Goal: Information Seeking & Learning: Learn about a topic

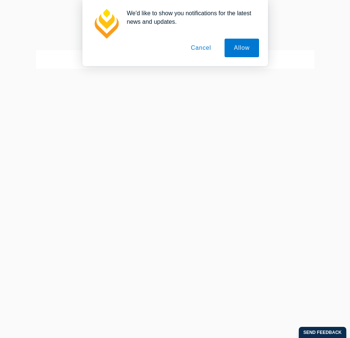
drag, startPoint x: 209, startPoint y: 46, endPoint x: 209, endPoint y: 56, distance: 10.4
click at [209, 46] on button "Cancel" at bounding box center [201, 48] width 39 height 19
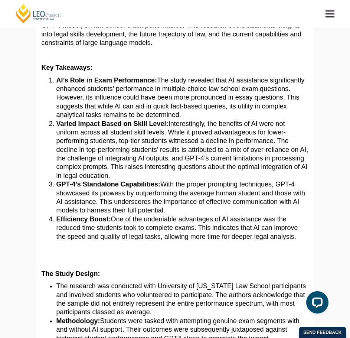
scroll to position [149, 0]
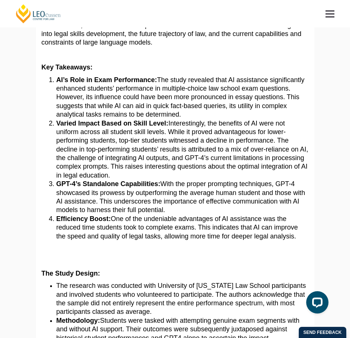
click at [130, 170] on span "Interestingly, the benefits of AI were not uniform across all student skill lev…" at bounding box center [182, 149] width 252 height 59
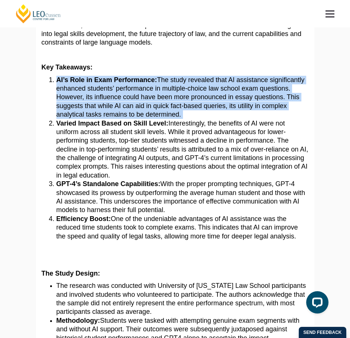
drag, startPoint x: 55, startPoint y: 80, endPoint x: 283, endPoint y: 116, distance: 231.3
click at [283, 116] on li "AI’s Role in Exam Performance: The study revealed that AI assistance significan…" at bounding box center [182, 97] width 253 height 43
click at [164, 110] on span "The study revealed that AI assistance significantly enhanced students’ performa…" at bounding box center [180, 97] width 248 height 42
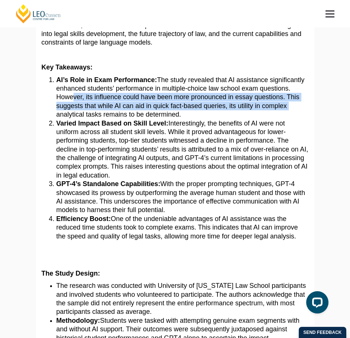
drag, startPoint x: 68, startPoint y: 96, endPoint x: 296, endPoint y: 107, distance: 227.9
click at [296, 107] on li "AI’s Role in Exam Performance: The study revealed that AI assistance significan…" at bounding box center [182, 97] width 253 height 43
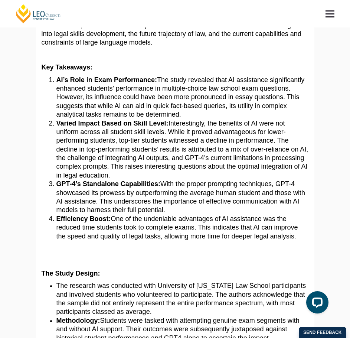
click at [237, 113] on li "AI’s Role in Exam Performance: The study revealed that AI assistance significan…" at bounding box center [182, 97] width 253 height 43
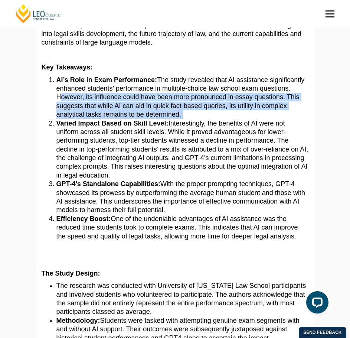
drag, startPoint x: 54, startPoint y: 98, endPoint x: 190, endPoint y: 114, distance: 137.0
click at [190, 114] on ol "AI’s Role in Exam Performance: The study revealed that AI assistance significan…" at bounding box center [175, 158] width 267 height 165
click at [191, 116] on li "AI’s Role in Exam Performance: The study revealed that AI assistance significan…" at bounding box center [182, 97] width 253 height 43
click at [201, 117] on li "AI’s Role in Exam Performance: The study revealed that AI assistance significan…" at bounding box center [182, 97] width 253 height 43
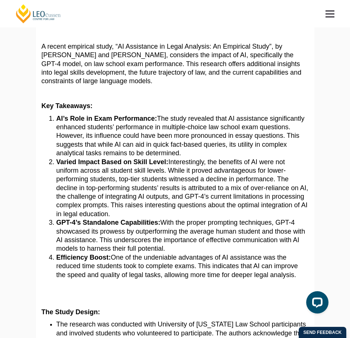
scroll to position [111, 0]
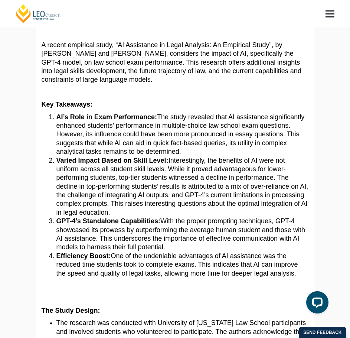
click at [187, 186] on span "Interestingly, the benefits of AI were not uniform across all student skill lev…" at bounding box center [182, 186] width 252 height 59
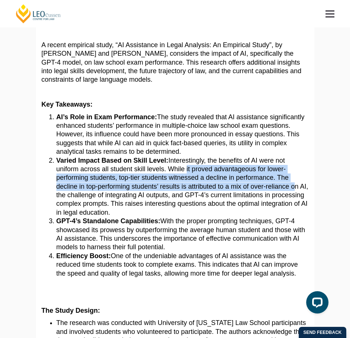
drag, startPoint x: 186, startPoint y: 166, endPoint x: 286, endPoint y: 189, distance: 102.7
click at [291, 186] on span "Interestingly, the benefits of AI were not uniform across all student skill lev…" at bounding box center [182, 186] width 252 height 59
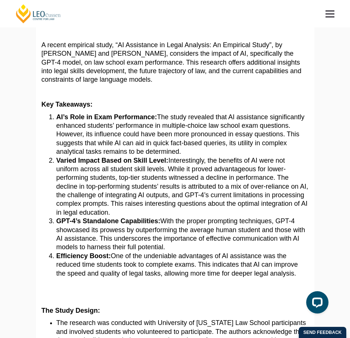
click at [263, 202] on span "Interestingly, the benefits of AI were not uniform across all student skill lev…" at bounding box center [182, 186] width 252 height 59
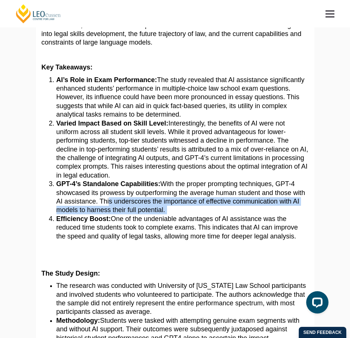
drag, startPoint x: 107, startPoint y: 199, endPoint x: 167, endPoint y: 211, distance: 61.1
click at [167, 211] on li "GPT-4’s Standalone Capabilities: With the proper prompting techniques, GPT-4 sh…" at bounding box center [182, 197] width 253 height 35
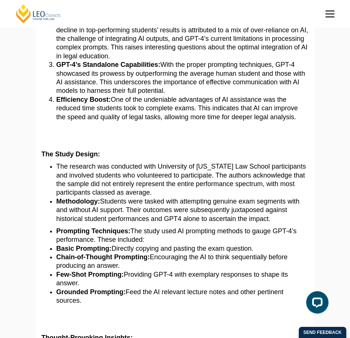
scroll to position [297, 0]
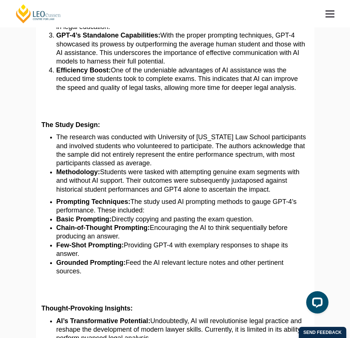
drag, startPoint x: 143, startPoint y: 140, endPoint x: 150, endPoint y: 140, distance: 6.7
click at [143, 140] on span "The research was conducted with University of [US_STATE] Law School participant…" at bounding box center [181, 149] width 250 height 33
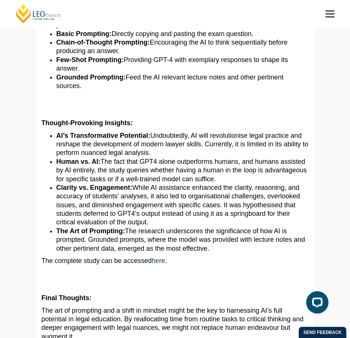
scroll to position [483, 0]
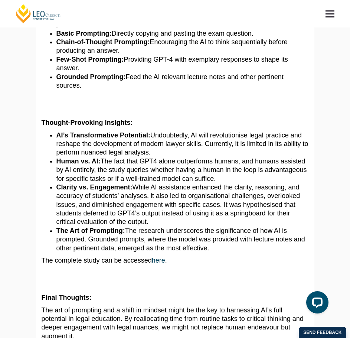
click at [115, 144] on span "Undoubtedly, AI will revolutionise legal practice and reshape the development o…" at bounding box center [182, 143] width 252 height 25
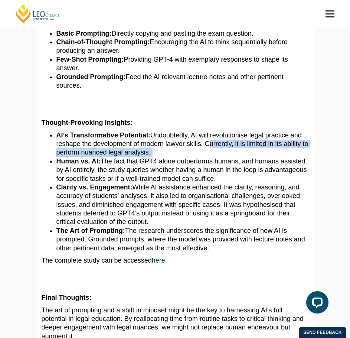
drag, startPoint x: 204, startPoint y: 145, endPoint x: 231, endPoint y: 154, distance: 28.3
click at [231, 154] on li "AI’s Transformative Potential: Undoubtedly, AI will revolutionise legal practic…" at bounding box center [182, 144] width 253 height 26
click at [137, 157] on li "AI’s Transformative Potential: Undoubtedly, AI will revolutionise legal practic…" at bounding box center [182, 144] width 253 height 26
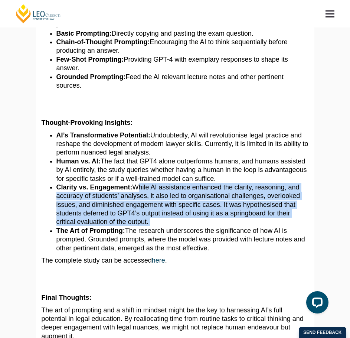
drag, startPoint x: 136, startPoint y: 186, endPoint x: 168, endPoint y: 221, distance: 46.8
click at [168, 221] on li "Clarity vs. Engagement: While AI assistance enhanced the clarity, reasoning, an…" at bounding box center [182, 204] width 253 height 43
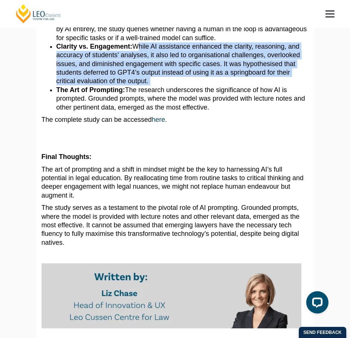
scroll to position [631, 0]
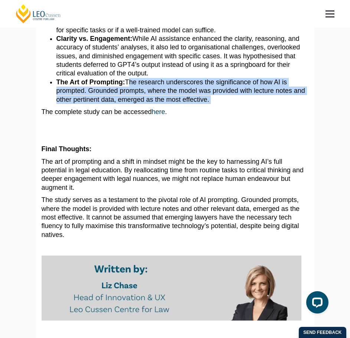
drag, startPoint x: 128, startPoint y: 86, endPoint x: 218, endPoint y: 103, distance: 91.8
click at [218, 103] on li "The Art of Prompting: The research underscores the significance of how AI is pr…" at bounding box center [182, 91] width 253 height 26
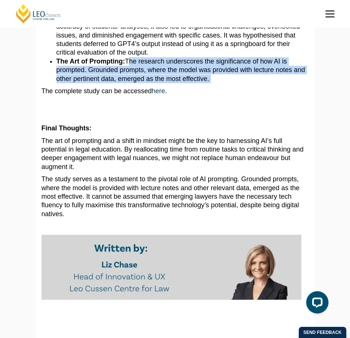
scroll to position [669, 0]
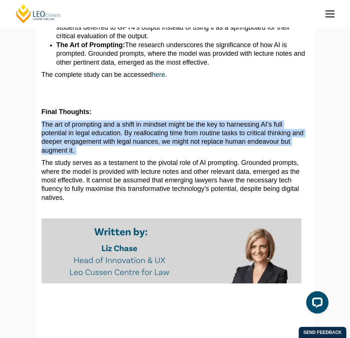
drag, startPoint x: 42, startPoint y: 129, endPoint x: 173, endPoint y: 156, distance: 133.1
click at [173, 155] on p "The art of prompting and a shift in mindset might be the key to harnessing AI’s…" at bounding box center [175, 137] width 267 height 35
drag, startPoint x: 39, startPoint y: 124, endPoint x: 103, endPoint y: 154, distance: 70.0
click at [103, 154] on div "How AI is Reshaping Legal Skills Development and Practice A recent empirical st…" at bounding box center [175, 161] width 279 height 1489
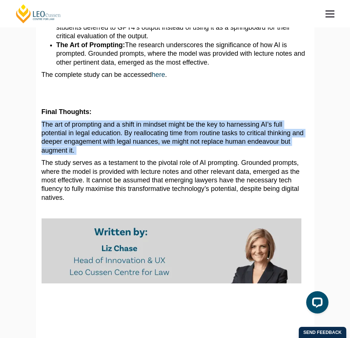
click at [133, 134] on span "The art of prompting and a shift in mindset might be the key to harnessing AI’s…" at bounding box center [173, 137] width 262 height 33
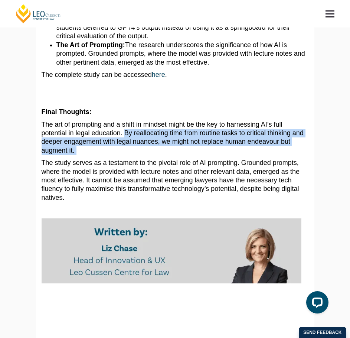
drag, startPoint x: 125, startPoint y: 133, endPoint x: 153, endPoint y: 152, distance: 34.5
click at [153, 152] on p "The art of prompting and a shift in mindset might be the key to harnessing AI’s…" at bounding box center [175, 137] width 267 height 35
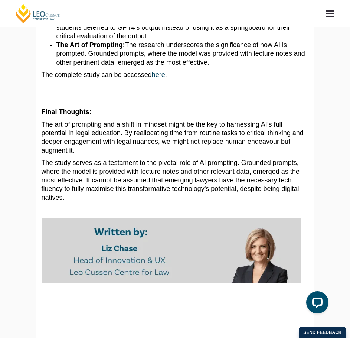
click at [46, 160] on span "The study serves as a testament to the pivotal role of AI prompting. Grounded p…" at bounding box center [171, 171] width 258 height 25
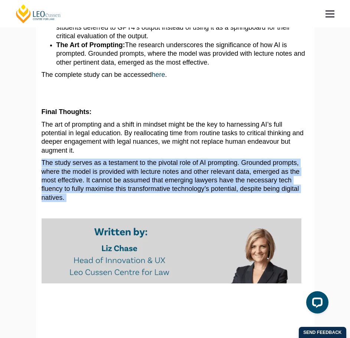
drag, startPoint x: 42, startPoint y: 160, endPoint x: 212, endPoint y: 197, distance: 174.1
click at [212, 197] on p "The study serves as a testament to the pivotal role of AI prompting. Grounded p…" at bounding box center [175, 180] width 267 height 43
click at [250, 175] on span "The study serves as a testament to the pivotal role of AI prompting. Grounded p…" at bounding box center [171, 171] width 258 height 25
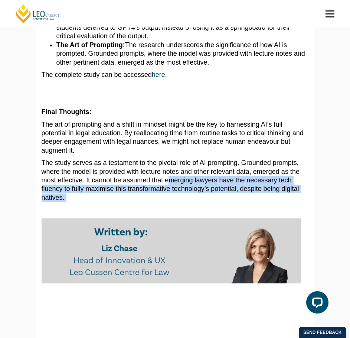
drag, startPoint x: 167, startPoint y: 180, endPoint x: 130, endPoint y: 197, distance: 40.9
click at [130, 197] on p "The study serves as a testament to the pivotal role of AI prompting. Grounded p…" at bounding box center [175, 180] width 267 height 43
click at [152, 199] on p "The study serves as a testament to the pivotal role of AI prompting. Grounded p…" at bounding box center [175, 180] width 267 height 43
drag, startPoint x: 87, startPoint y: 183, endPoint x: 249, endPoint y: 206, distance: 163.5
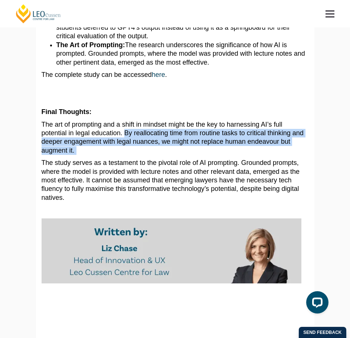
drag, startPoint x: 126, startPoint y: 131, endPoint x: 298, endPoint y: 154, distance: 173.5
click at [298, 154] on p "The art of prompting and a shift in mindset might be the key to harnessing AI’s…" at bounding box center [175, 137] width 267 height 35
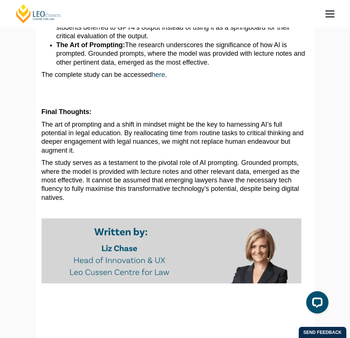
click at [183, 192] on span "It cannot be assumed that emerging lawyers have the necessary tech fluency to f…" at bounding box center [171, 188] width 258 height 25
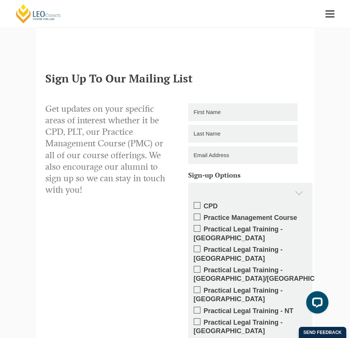
scroll to position [966, 0]
